Goal: Task Accomplishment & Management: Manage account settings

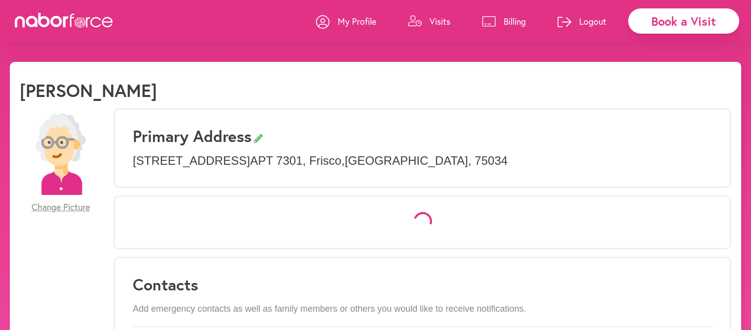
select select "*"
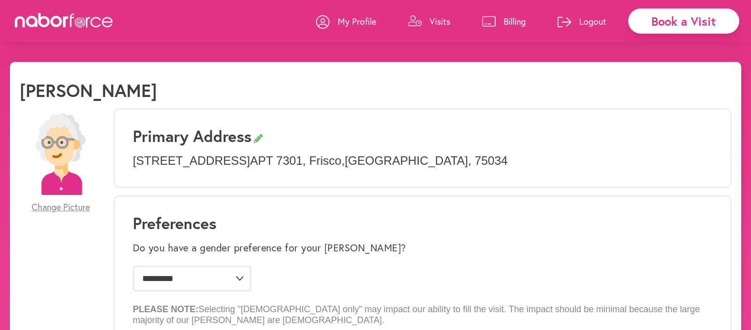
click at [438, 24] on p "Visits" at bounding box center [440, 21] width 21 height 12
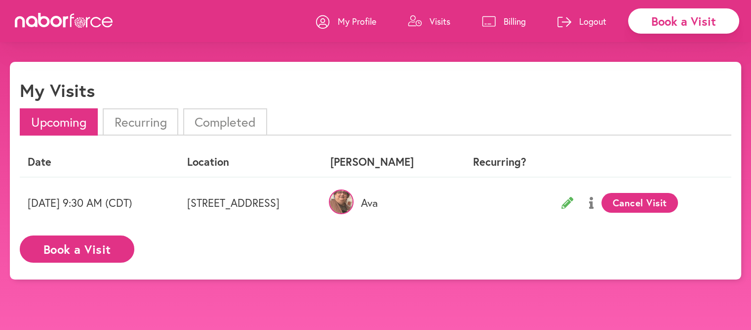
click at [438, 24] on p "Visits" at bounding box center [440, 21] width 21 height 12
click at [221, 123] on li "Completed" at bounding box center [225, 121] width 84 height 27
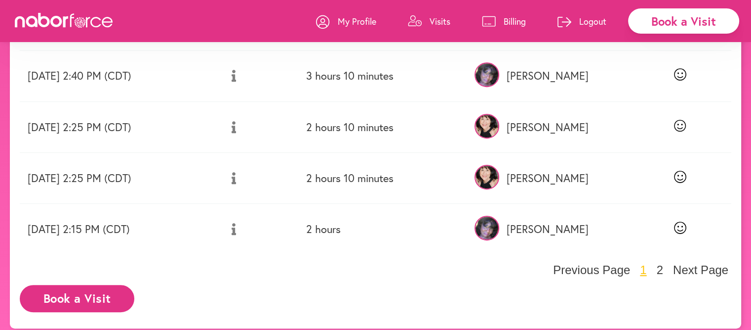
scroll to position [439, 0]
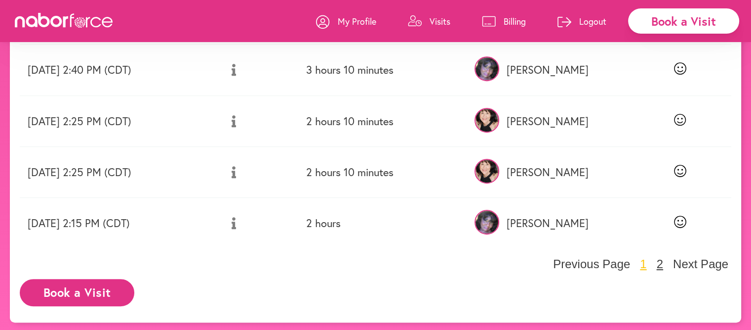
click at [659, 263] on button "2" at bounding box center [660, 263] width 12 height 15
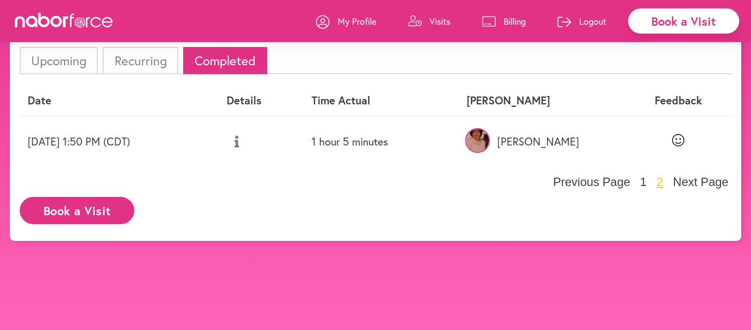
scroll to position [0, 0]
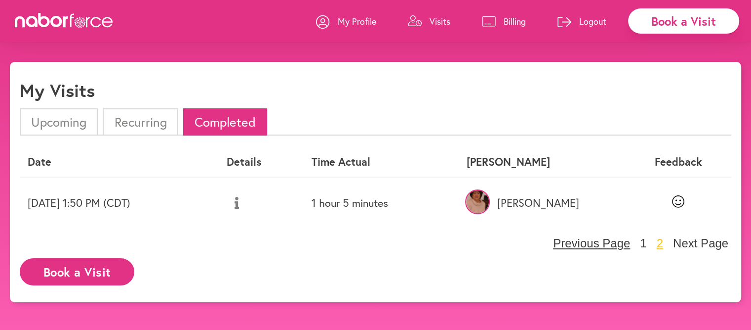
click at [608, 241] on button "Previous Page" at bounding box center [591, 243] width 83 height 15
